Goal: Information Seeking & Learning: Learn about a topic

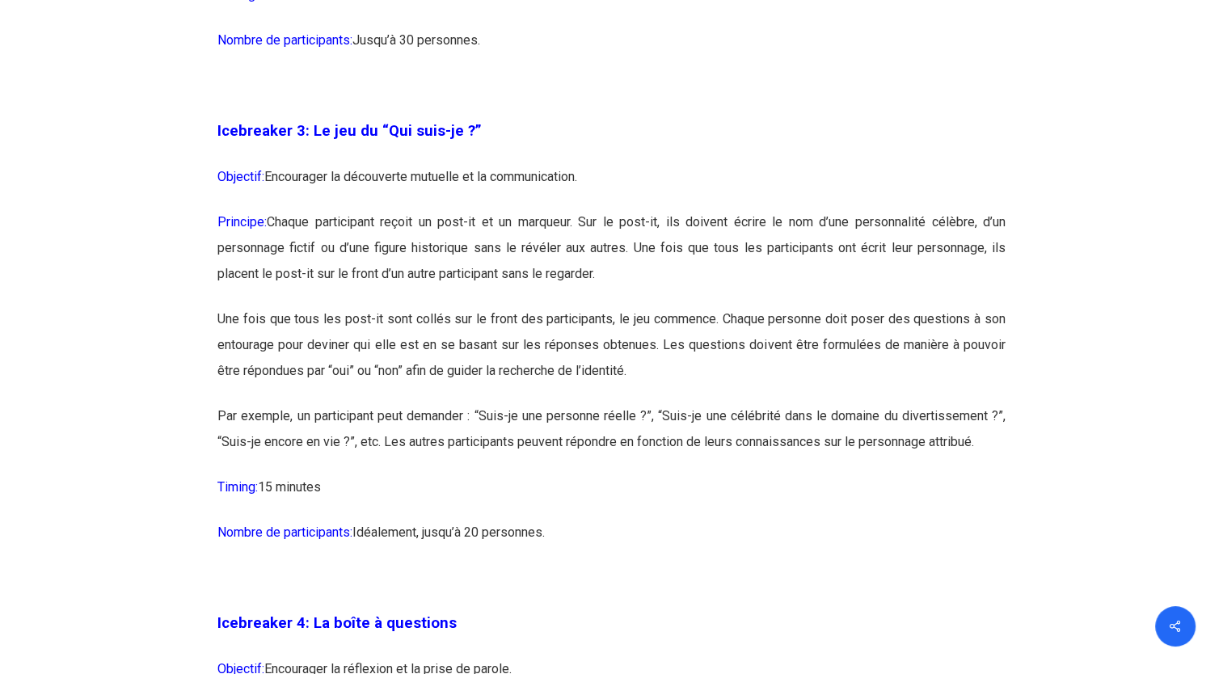
scroll to position [2005, 0]
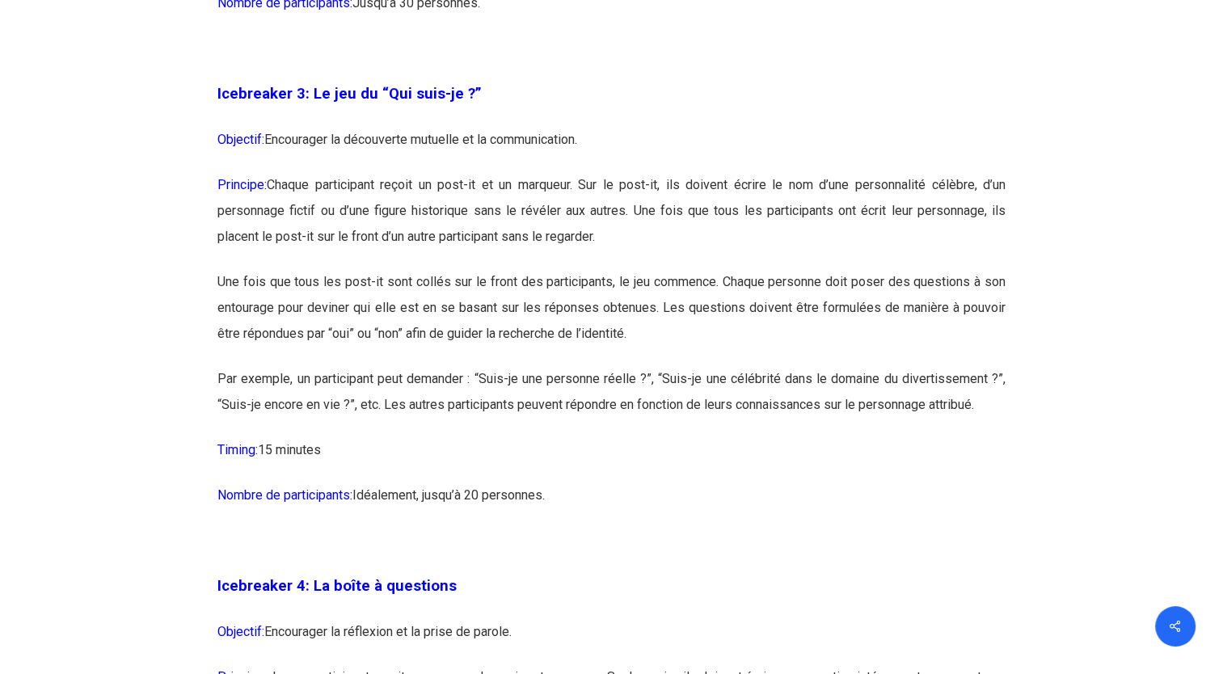
drag, startPoint x: 213, startPoint y: 90, endPoint x: 563, endPoint y: 508, distance: 546.0
drag, startPoint x: 563, startPoint y: 508, endPoint x: 521, endPoint y: 406, distance: 110.1
copy div "Loremipsum 2: Do sit am “Con adip-el ?” Seddoeiu: Temporinci ut laboreetdo magn…"
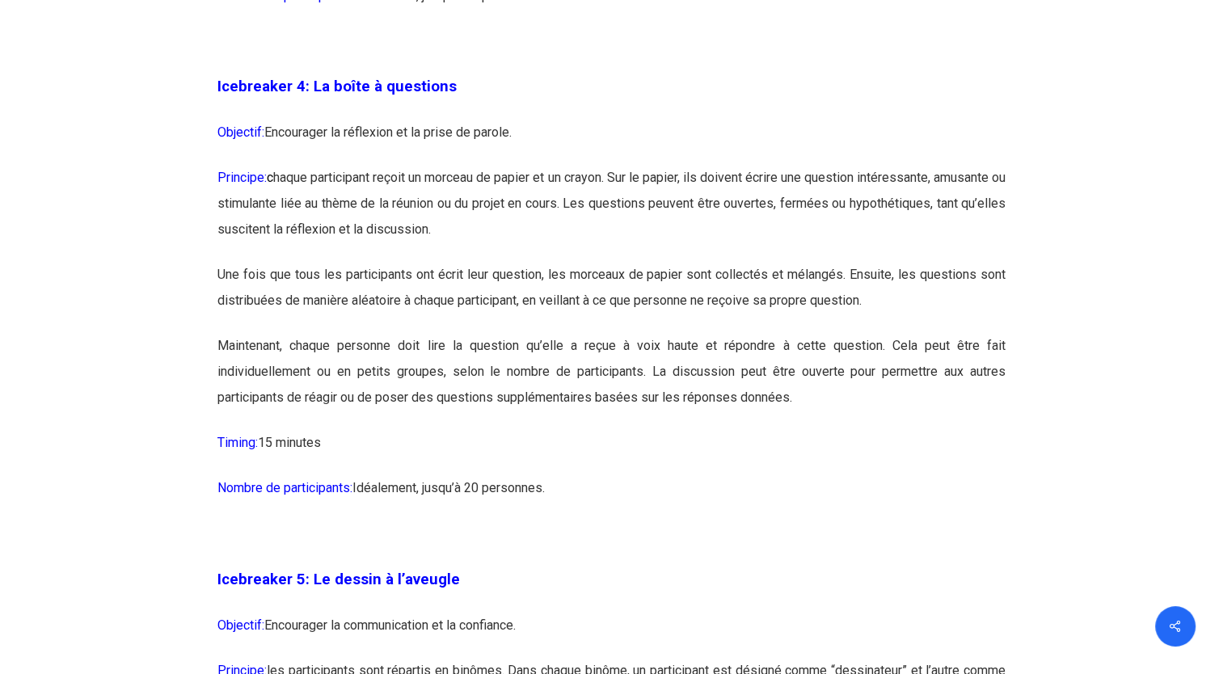
scroll to position [2541, 0]
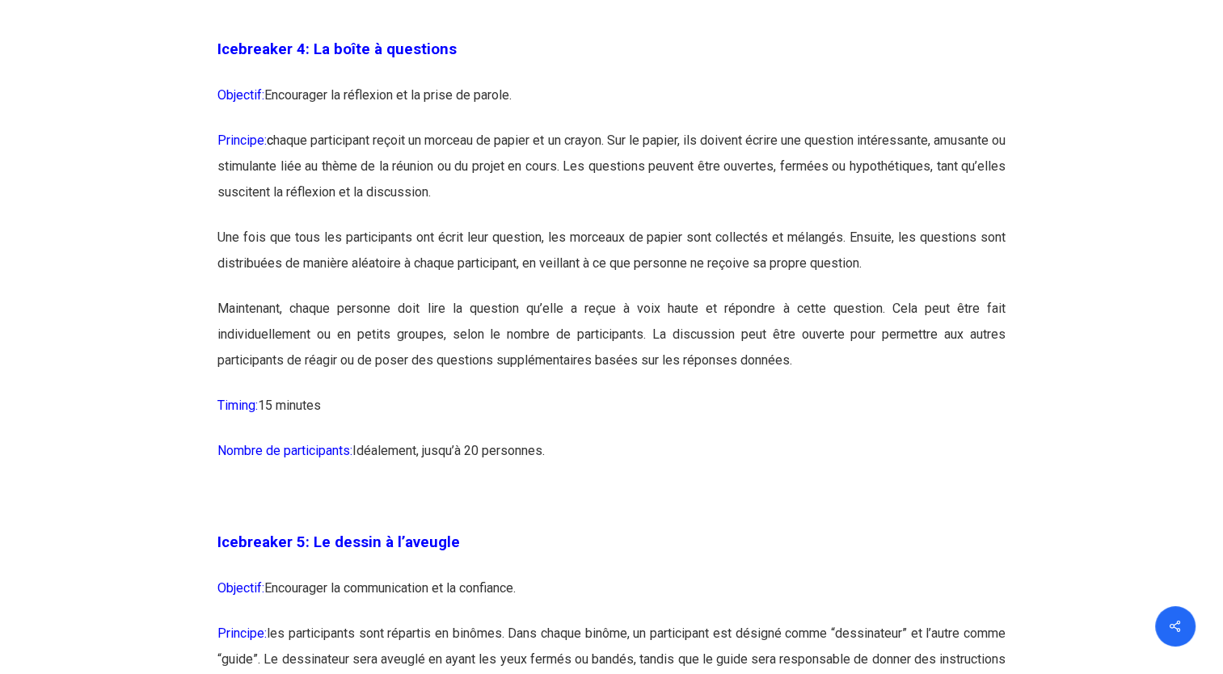
drag, startPoint x: 217, startPoint y: 44, endPoint x: 560, endPoint y: 452, distance: 533.9
drag, startPoint x: 560, startPoint y: 452, endPoint x: 520, endPoint y: 363, distance: 98.4
copy div "Loremipsum 7: Do sitam c adipiscin Elitsedd: Eiusmodtem in utlaboree do ma aliq…"
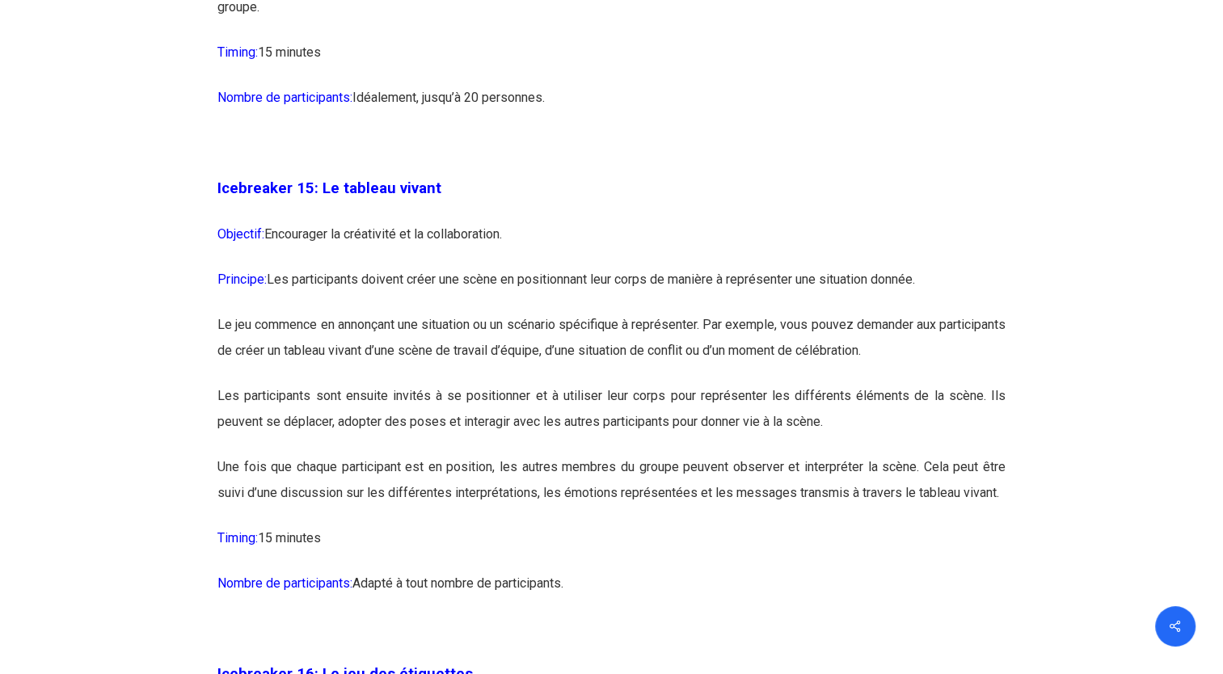
scroll to position [8313, 0]
